Goal: Navigation & Orientation: Find specific page/section

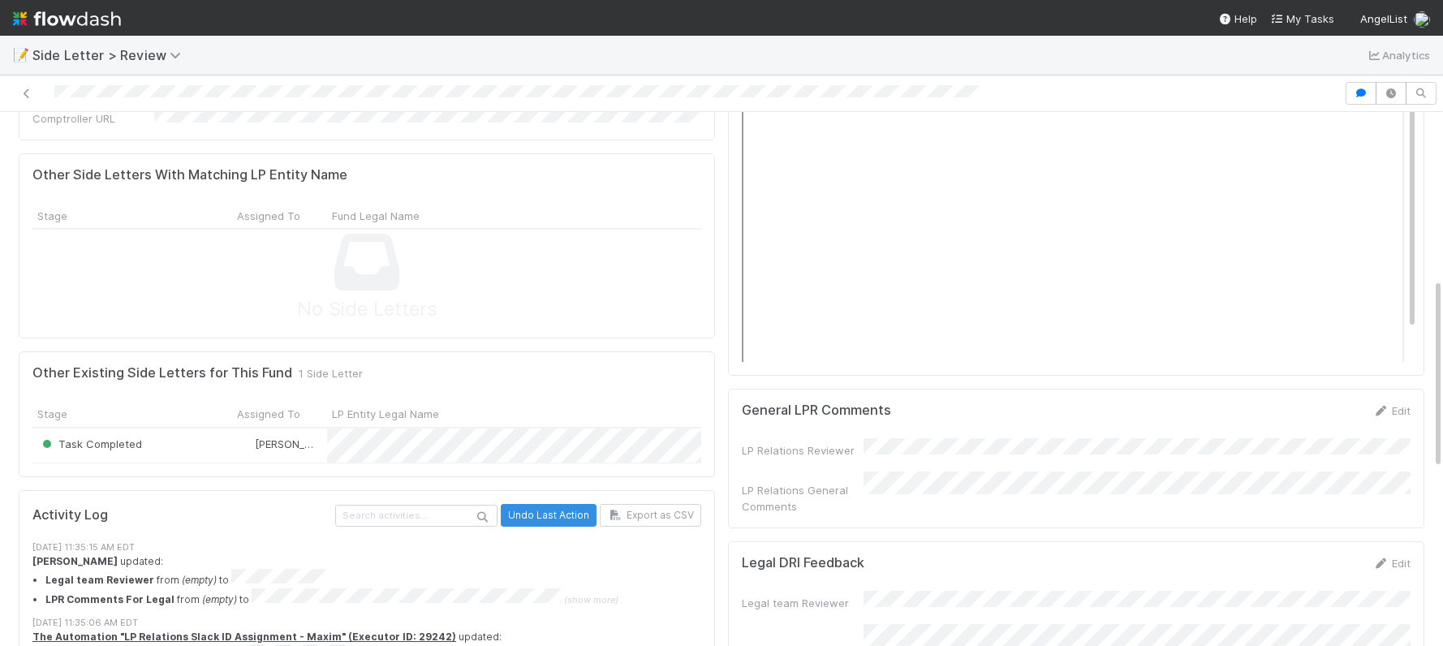
scroll to position [433, 0]
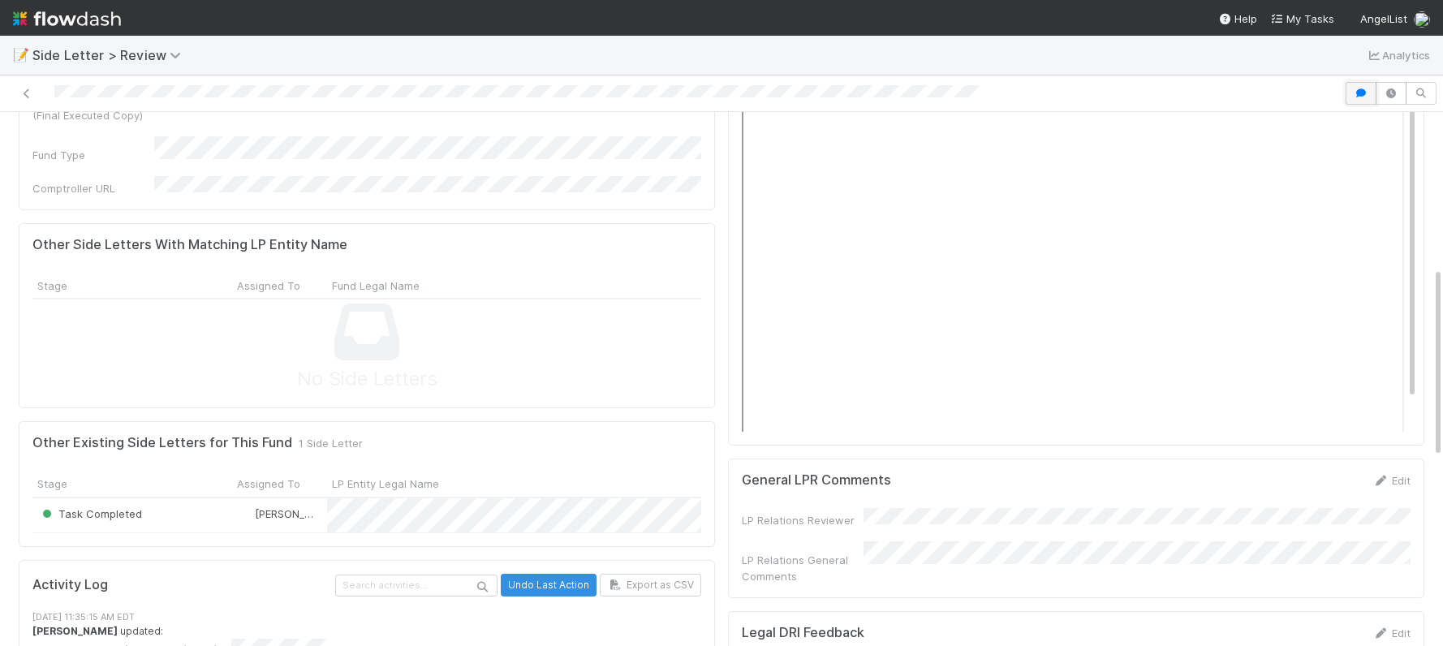
click at [1362, 98] on button "button" at bounding box center [1361, 93] width 31 height 23
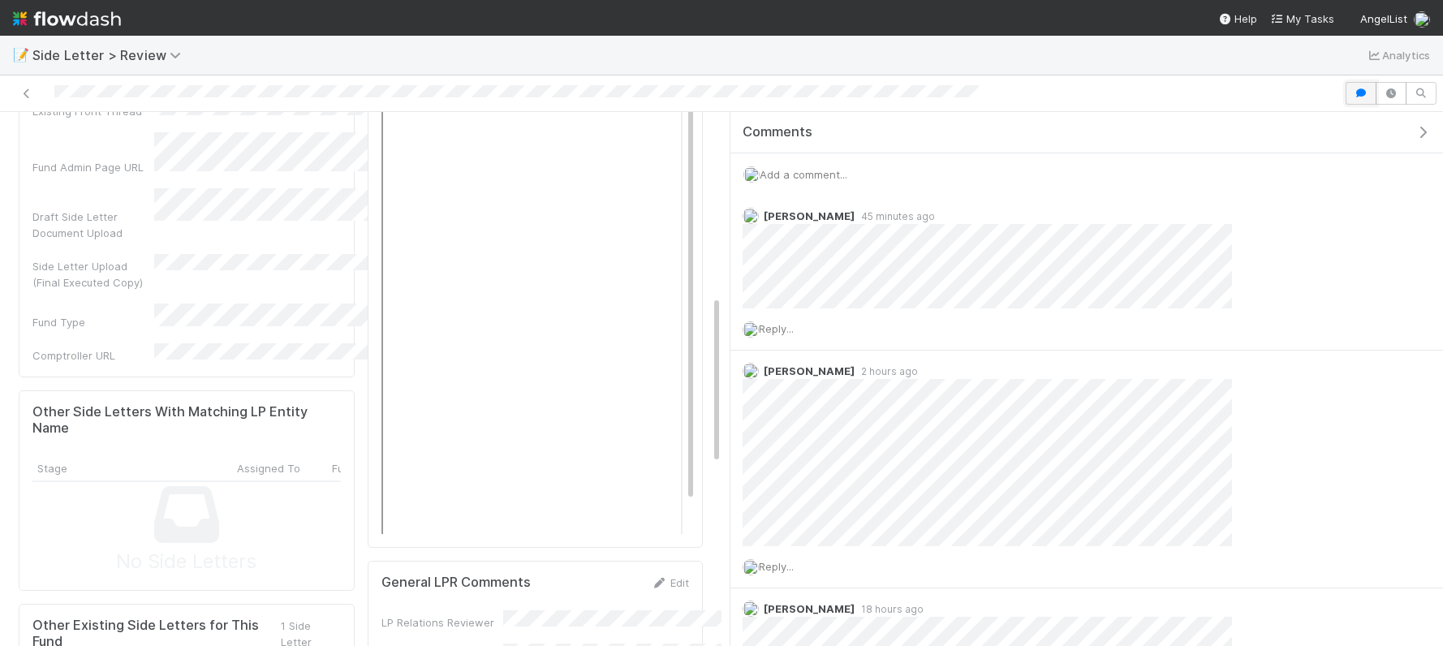
scroll to position [1142, 0]
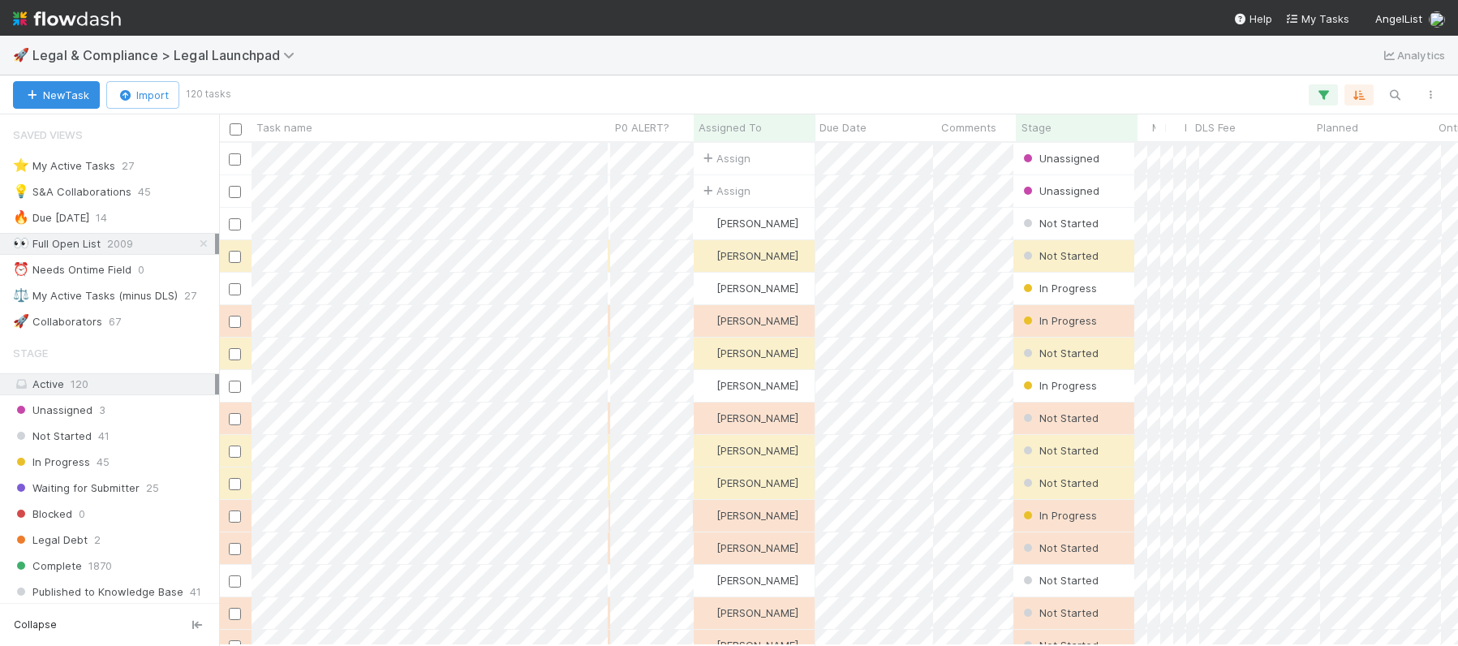
scroll to position [502, 1239]
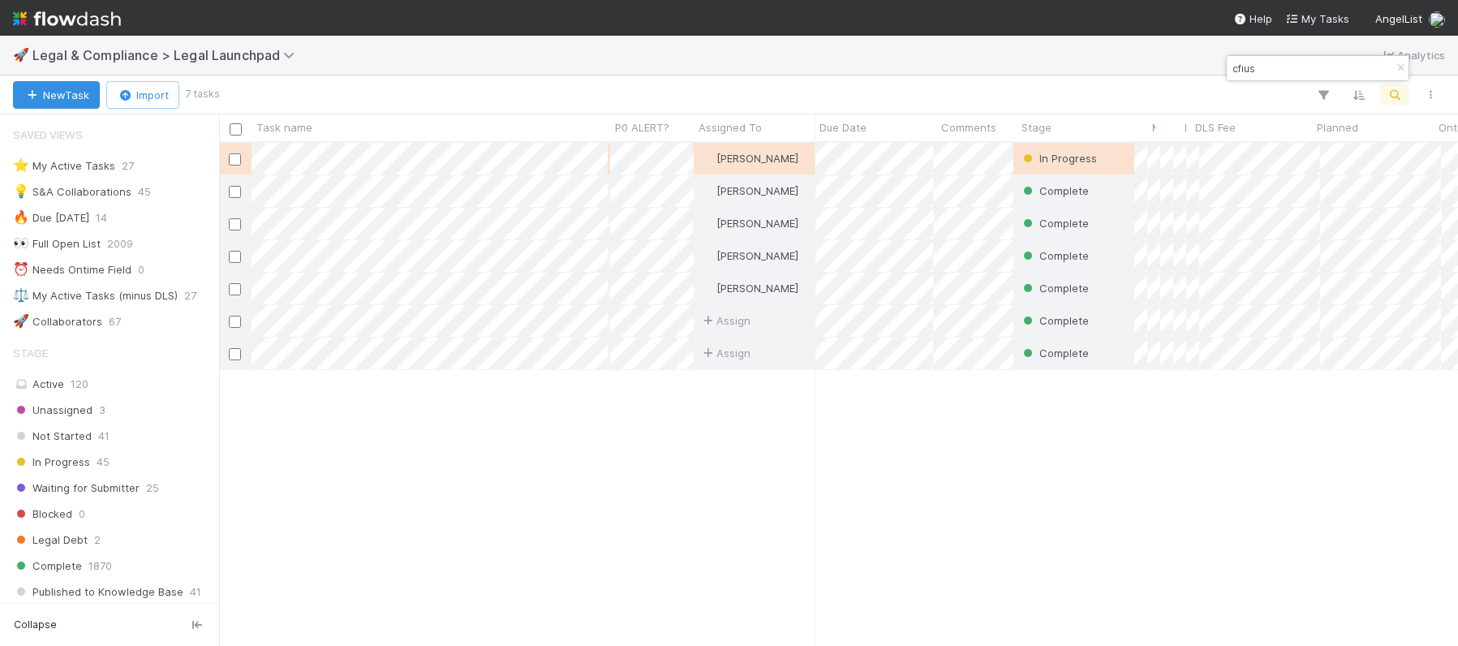
scroll to position [482, 0]
